Goal: Task Accomplishment & Management: Manage account settings

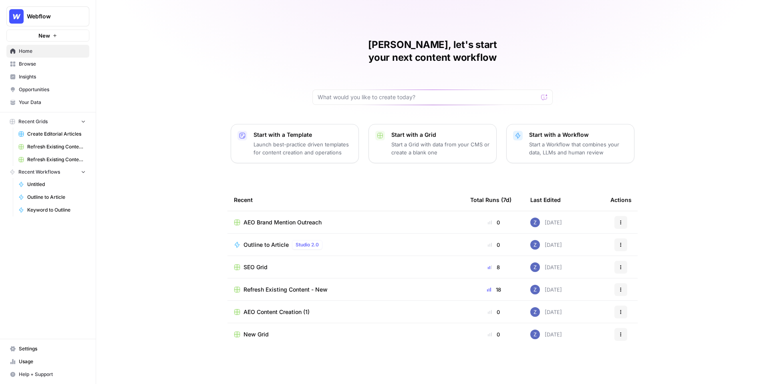
click at [55, 20] on span "Webflow" at bounding box center [51, 16] width 48 height 8
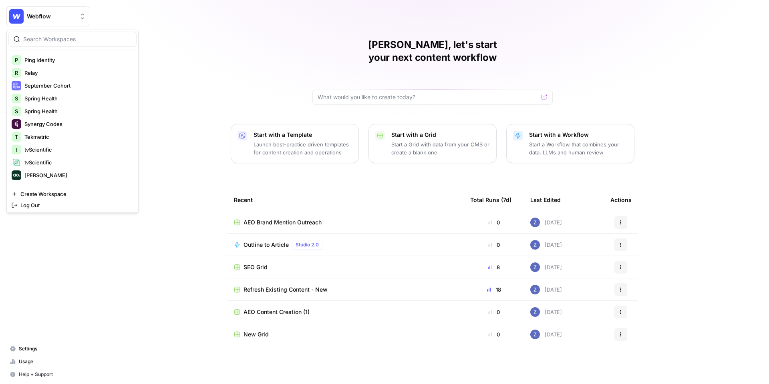
scroll to position [91, 0]
click at [54, 97] on span "Relay" at bounding box center [77, 98] width 106 height 8
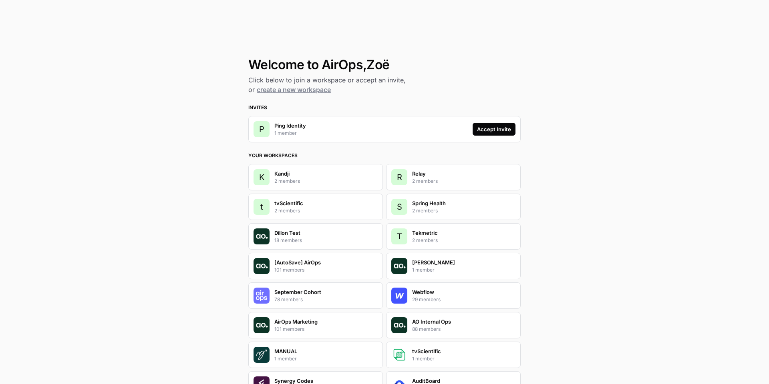
click at [486, 129] on div "Accept Invite" at bounding box center [494, 129] width 34 height 8
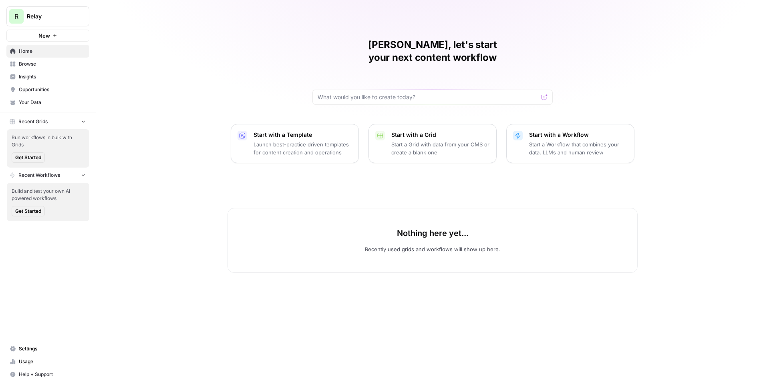
click at [49, 74] on span "Insights" at bounding box center [52, 76] width 67 height 7
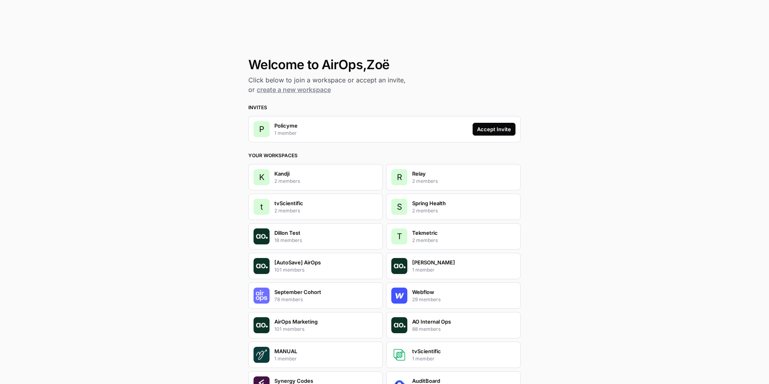
click at [500, 128] on div "Accept Invite" at bounding box center [494, 129] width 34 height 8
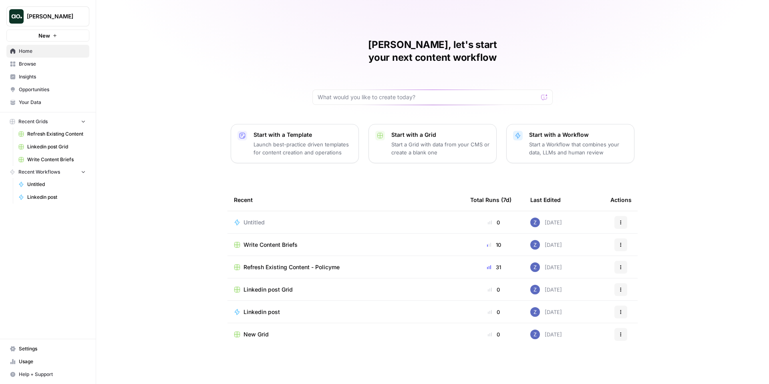
click at [29, 360] on span "Usage" at bounding box center [52, 361] width 67 height 7
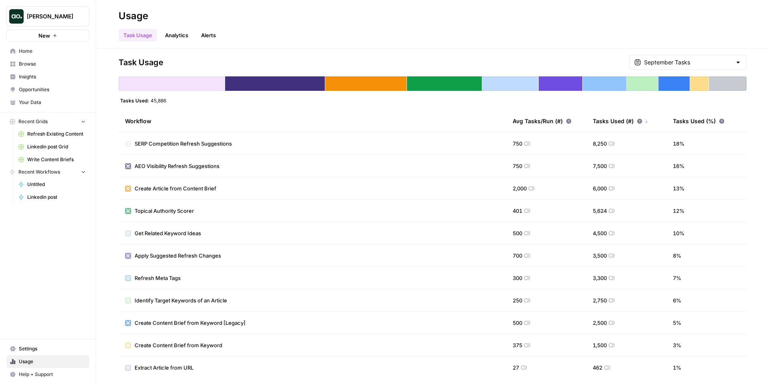
click at [26, 346] on span "Settings" at bounding box center [52, 349] width 67 height 7
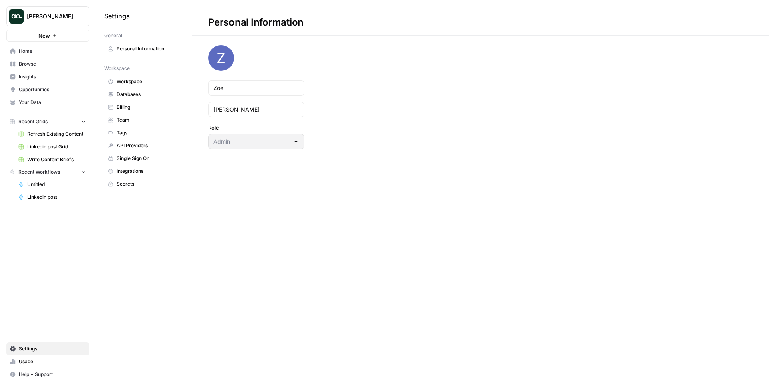
click at [137, 82] on span "Workspace" at bounding box center [149, 81] width 64 height 7
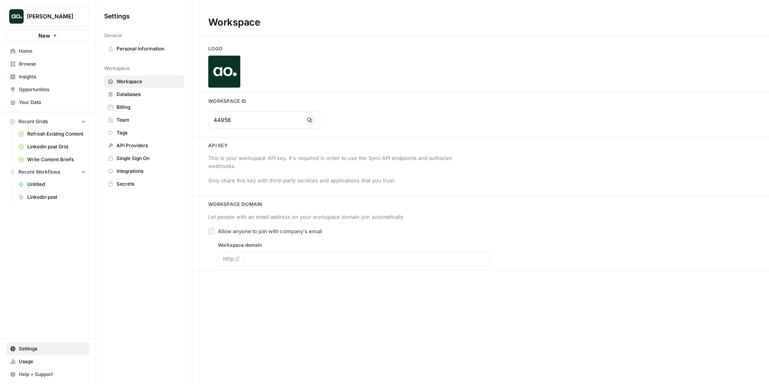
type input "[DOMAIN_NAME]"
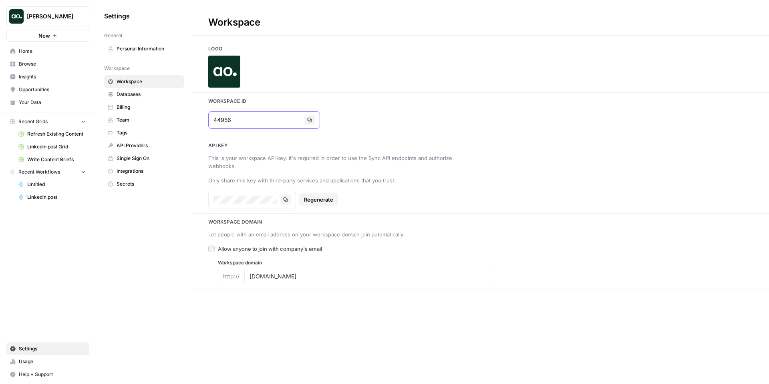
click at [246, 120] on input "44956" at bounding box center [257, 120] width 88 height 8
